Goal: Task Accomplishment & Management: Use online tool/utility

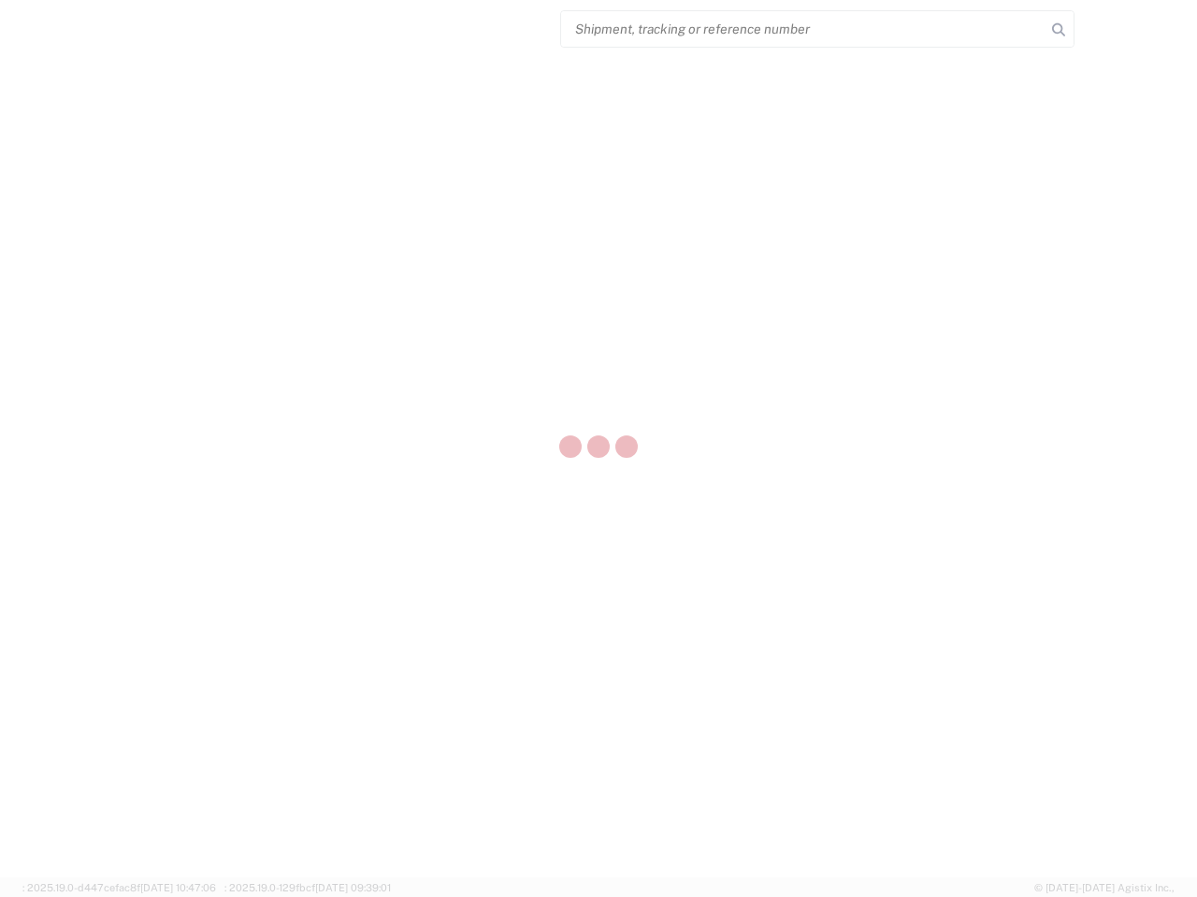
select select "US"
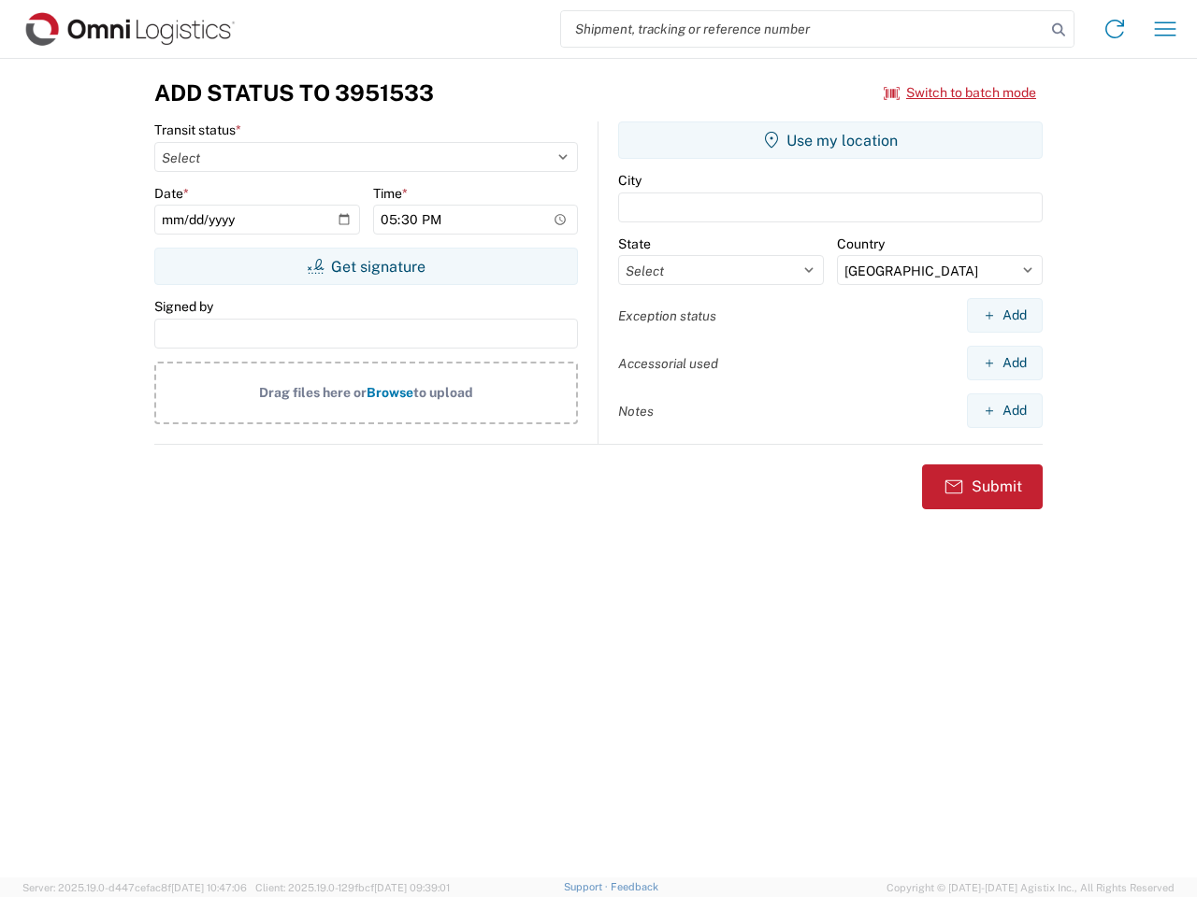
click at [803, 29] on input "search" at bounding box center [803, 29] width 484 height 36
click at [1058, 30] on icon at bounding box center [1058, 30] width 26 height 26
click at [1114, 29] on icon at bounding box center [1114, 29] width 30 height 30
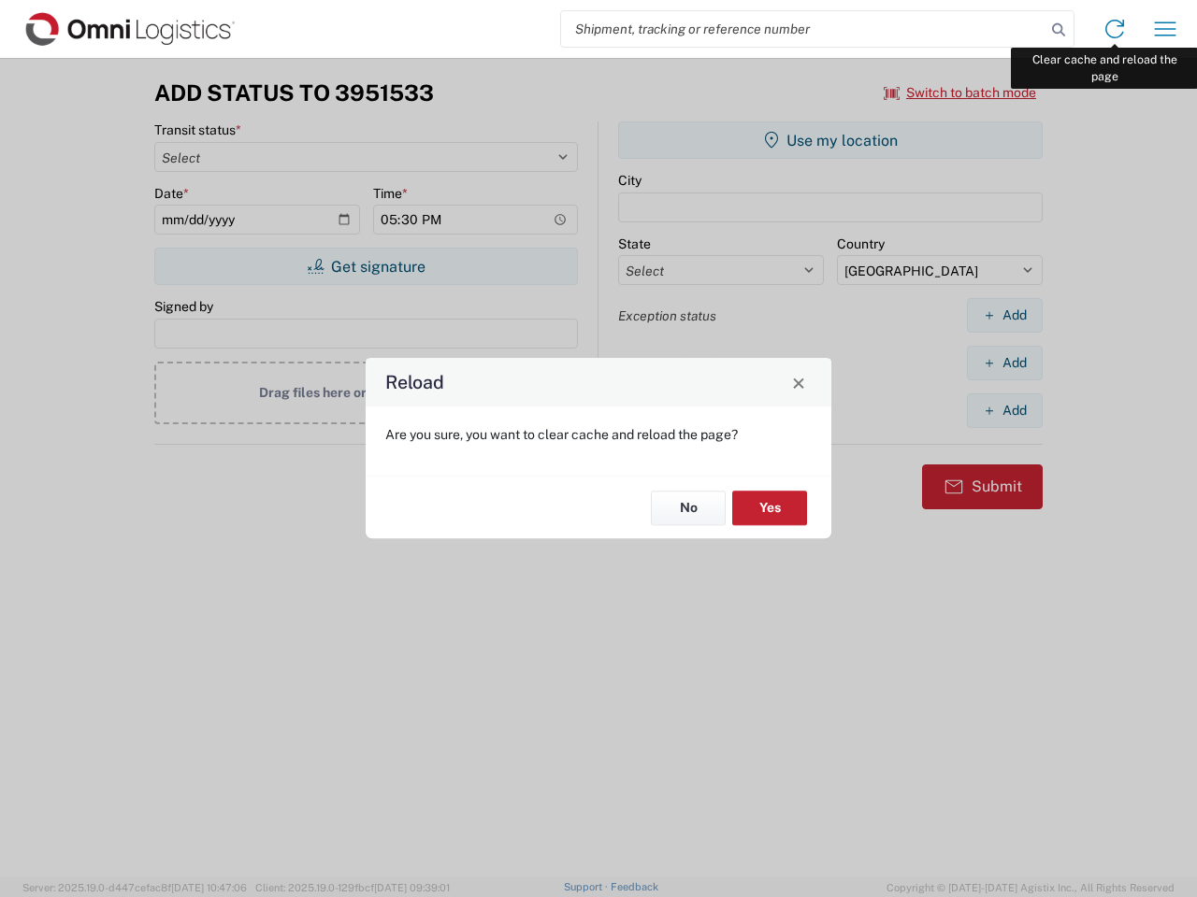
click at [1165, 29] on div "Reload Are you sure, you want to clear cache and reload the page? No Yes" at bounding box center [598, 448] width 1197 height 897
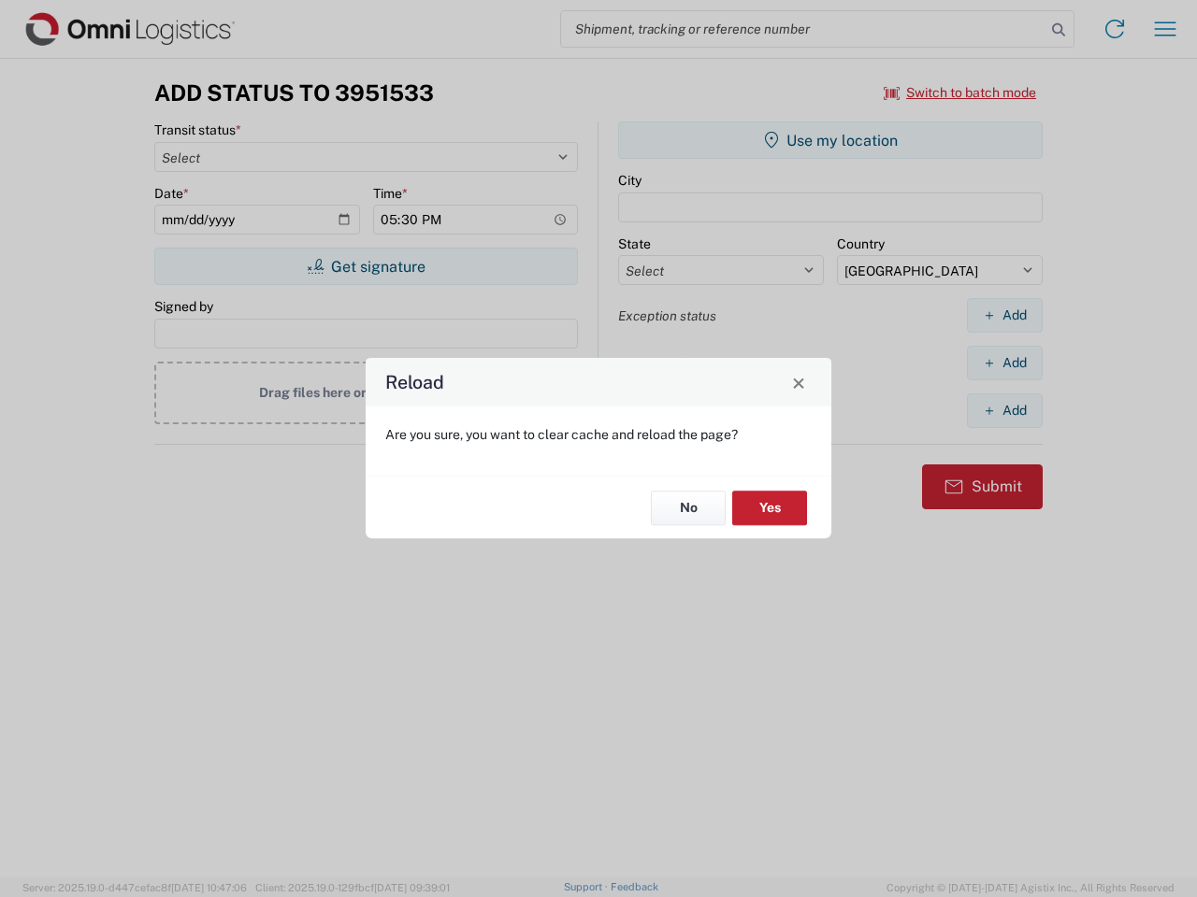
click at [960, 93] on div "Reload Are you sure, you want to clear cache and reload the page? No Yes" at bounding box center [598, 448] width 1197 height 897
click at [366, 266] on div "Reload Are you sure, you want to clear cache and reload the page? No Yes" at bounding box center [598, 448] width 1197 height 897
click at [830, 140] on div "Reload Are you sure, you want to clear cache and reload the page? No Yes" at bounding box center [598, 448] width 1197 height 897
click at [1004, 315] on div "Reload Are you sure, you want to clear cache and reload the page? No Yes" at bounding box center [598, 448] width 1197 height 897
click at [1004, 363] on div "Reload Are you sure, you want to clear cache and reload the page? No Yes" at bounding box center [598, 448] width 1197 height 897
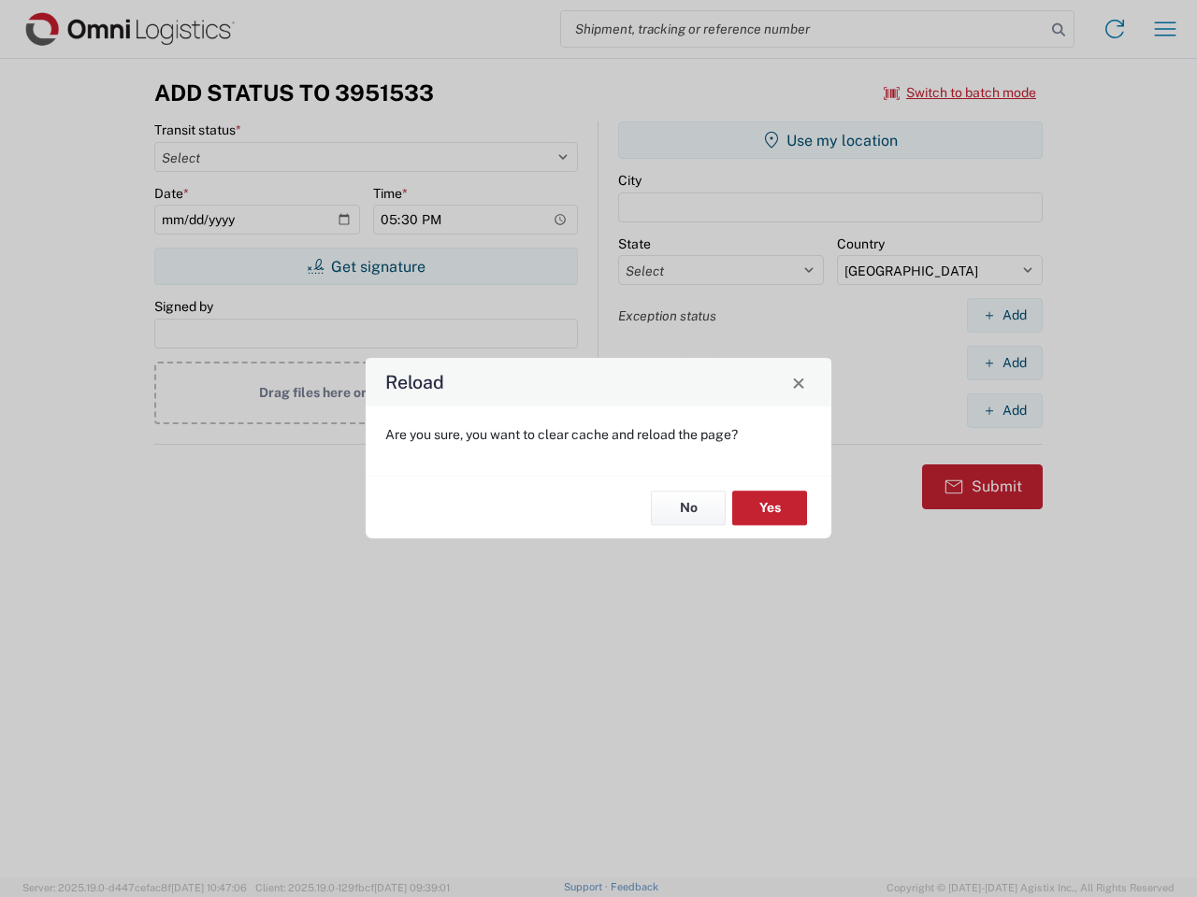
click at [1004, 410] on div "Reload Are you sure, you want to clear cache and reload the page? No Yes" at bounding box center [598, 448] width 1197 height 897
